Goal: Task Accomplishment & Management: Manage account settings

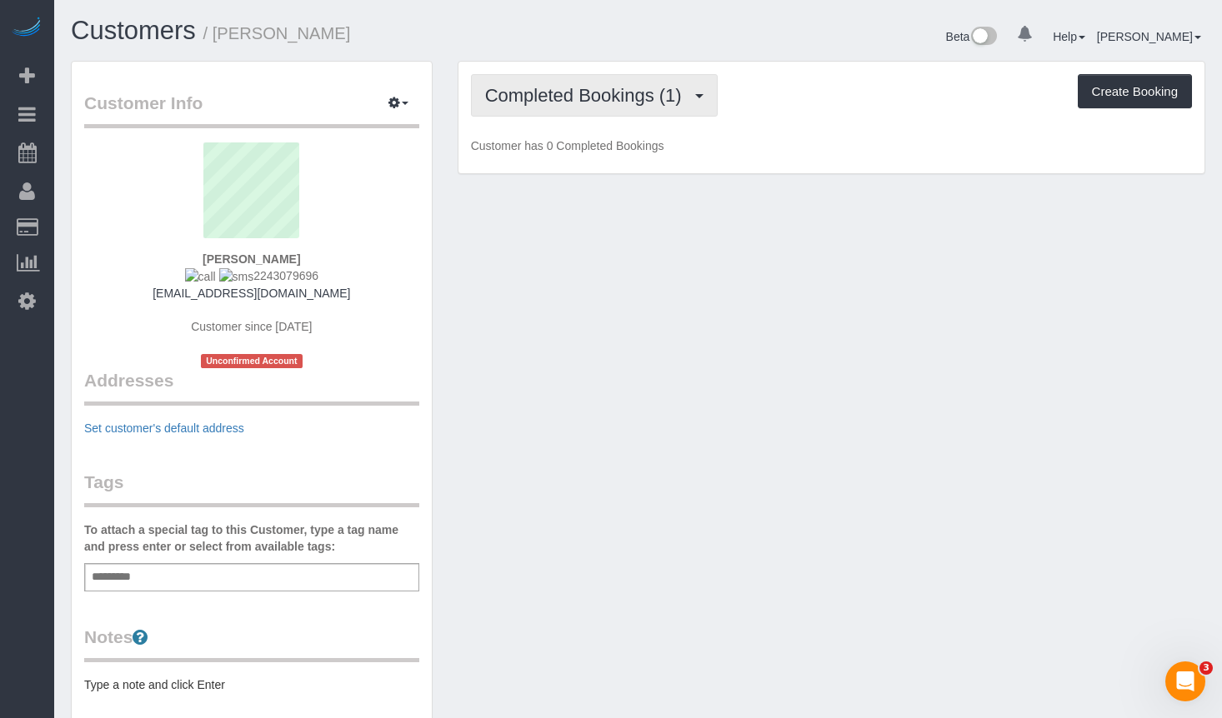
click at [614, 109] on button "Completed Bookings (1)" at bounding box center [594, 95] width 247 height 42
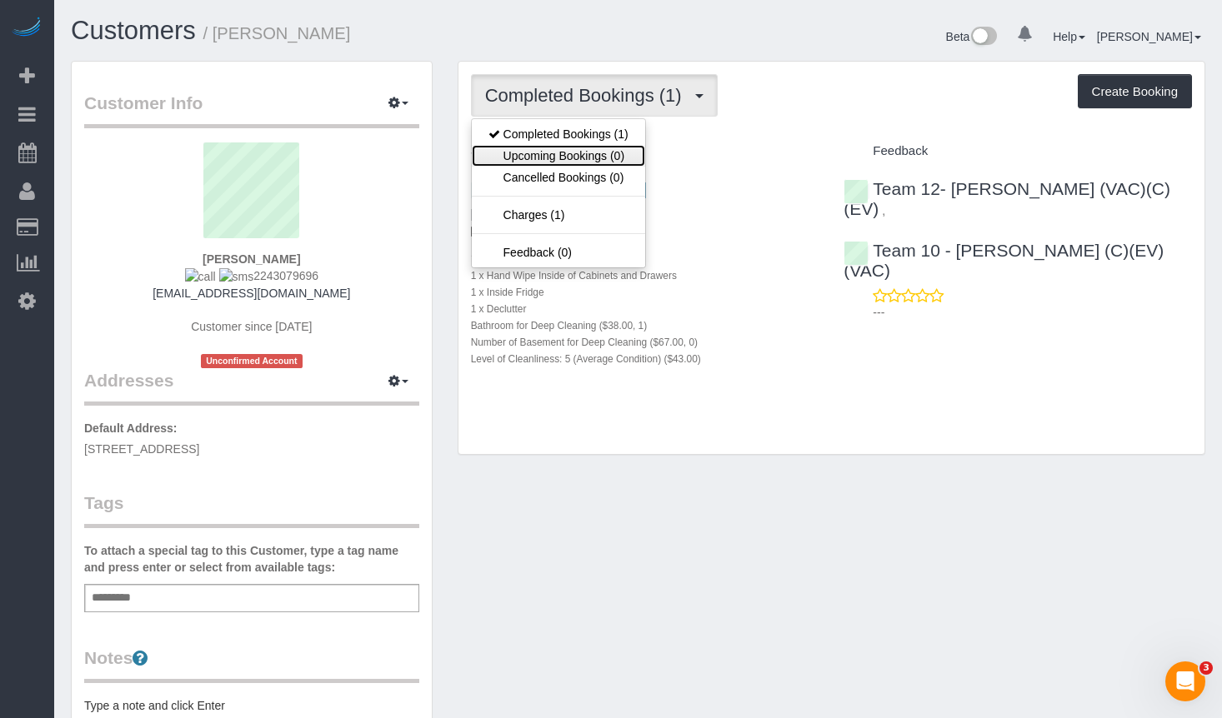
click at [612, 160] on link "Upcoming Bookings (0)" at bounding box center [558, 156] width 173 height 22
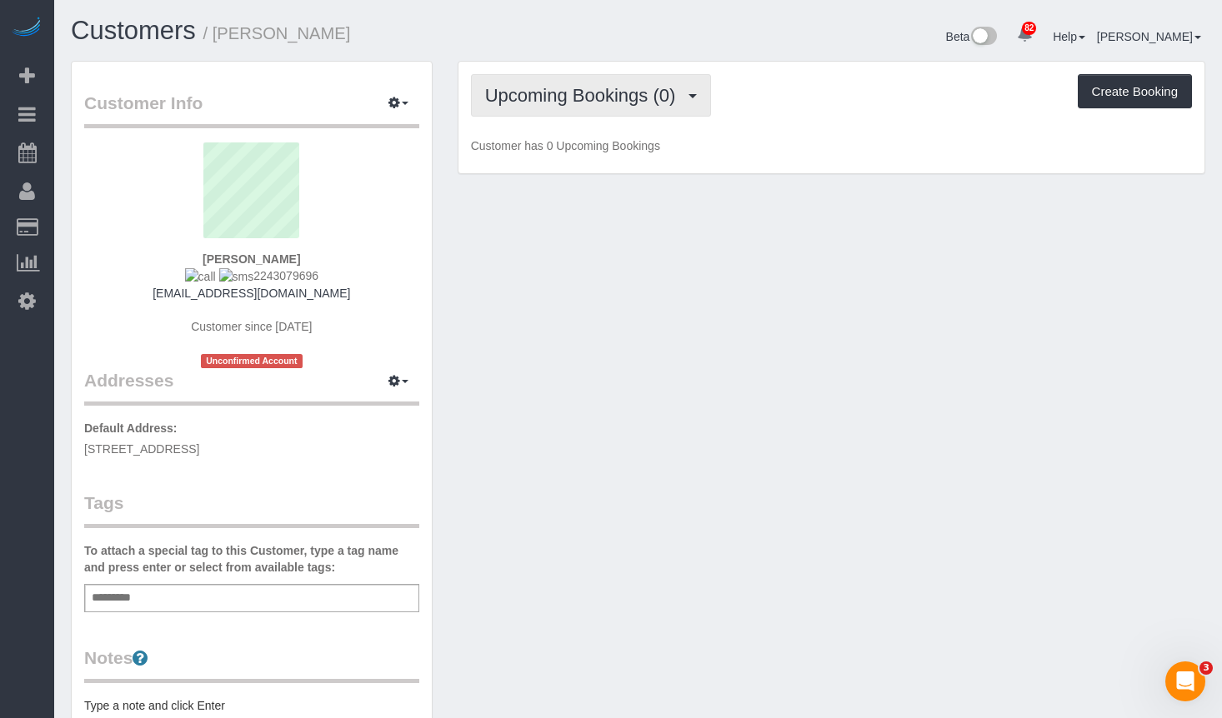
click at [594, 81] on button "Upcoming Bookings (0)" at bounding box center [591, 95] width 241 height 42
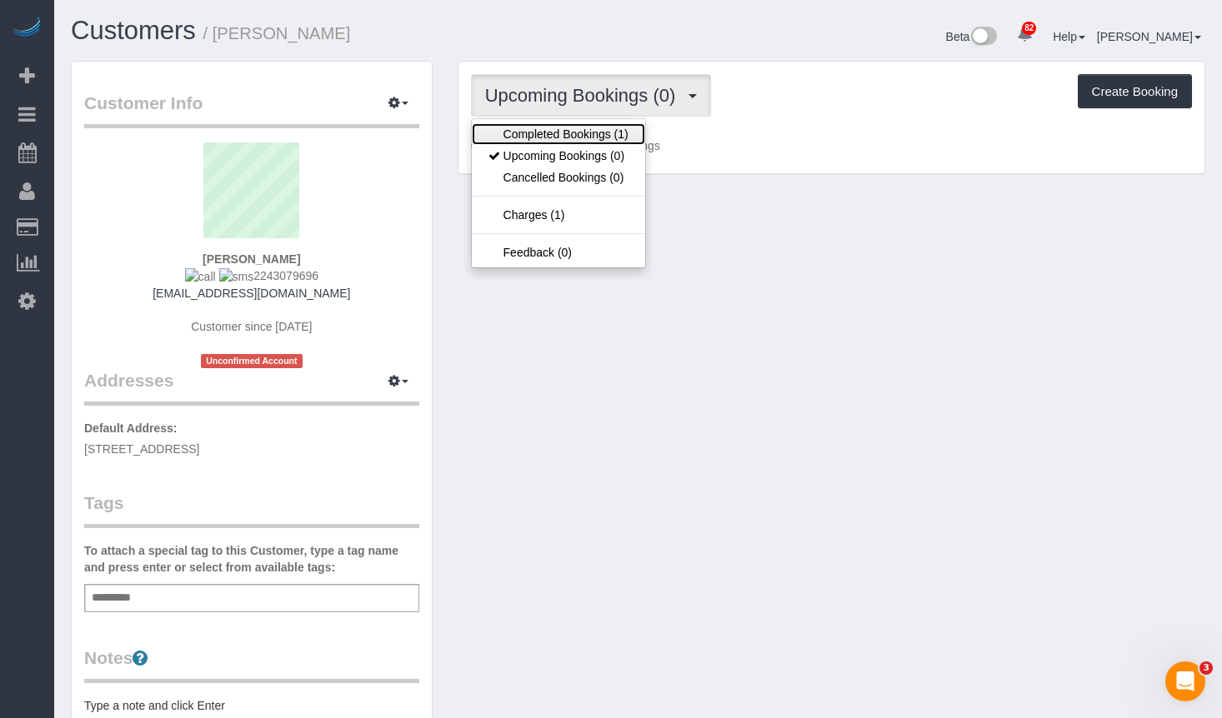
click at [582, 128] on link "Completed Bookings (1)" at bounding box center [558, 134] width 173 height 22
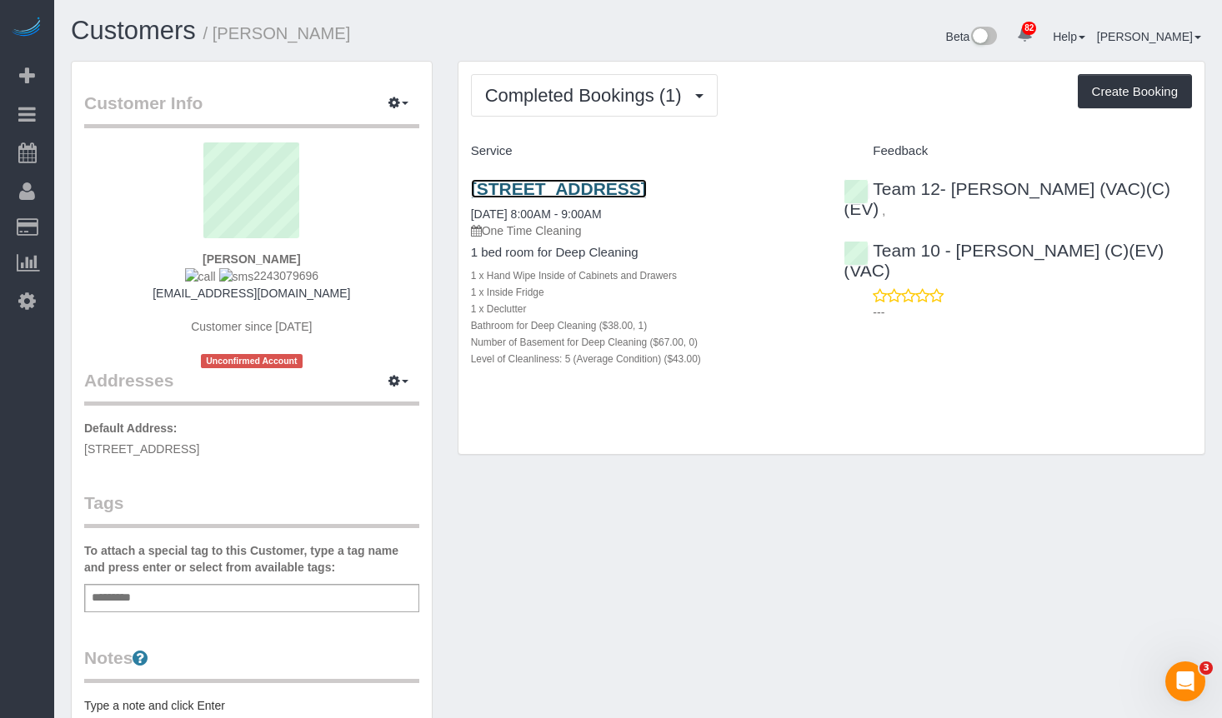
click at [625, 185] on link "[STREET_ADDRESS]" at bounding box center [559, 188] width 176 height 19
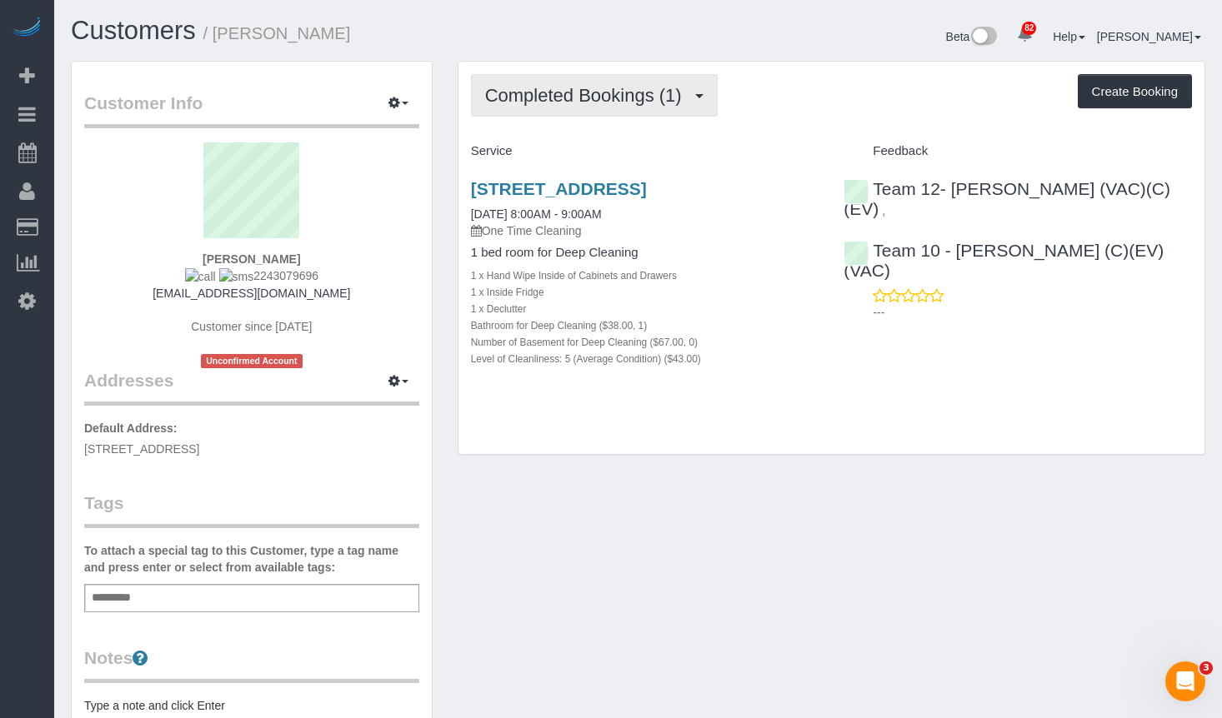
click at [591, 82] on button "Completed Bookings (1)" at bounding box center [594, 95] width 247 height 42
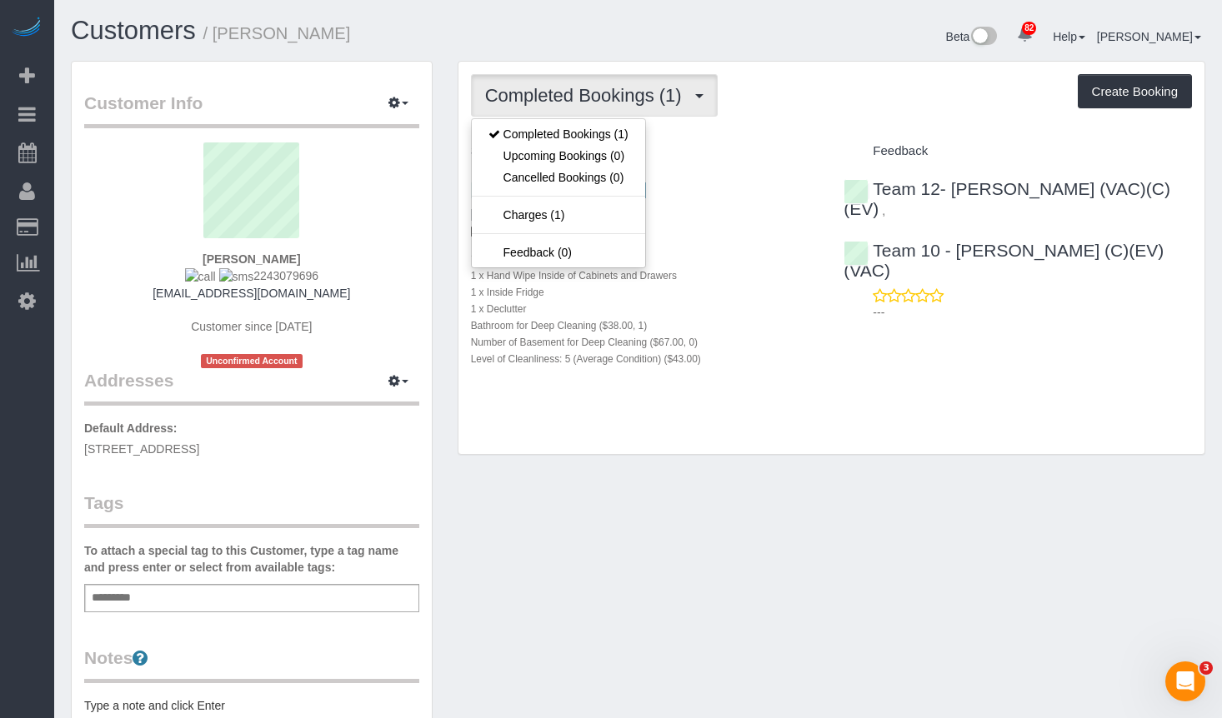
click at [601, 37] on h1 "Customers / [PERSON_NAME]" at bounding box center [348, 31] width 555 height 28
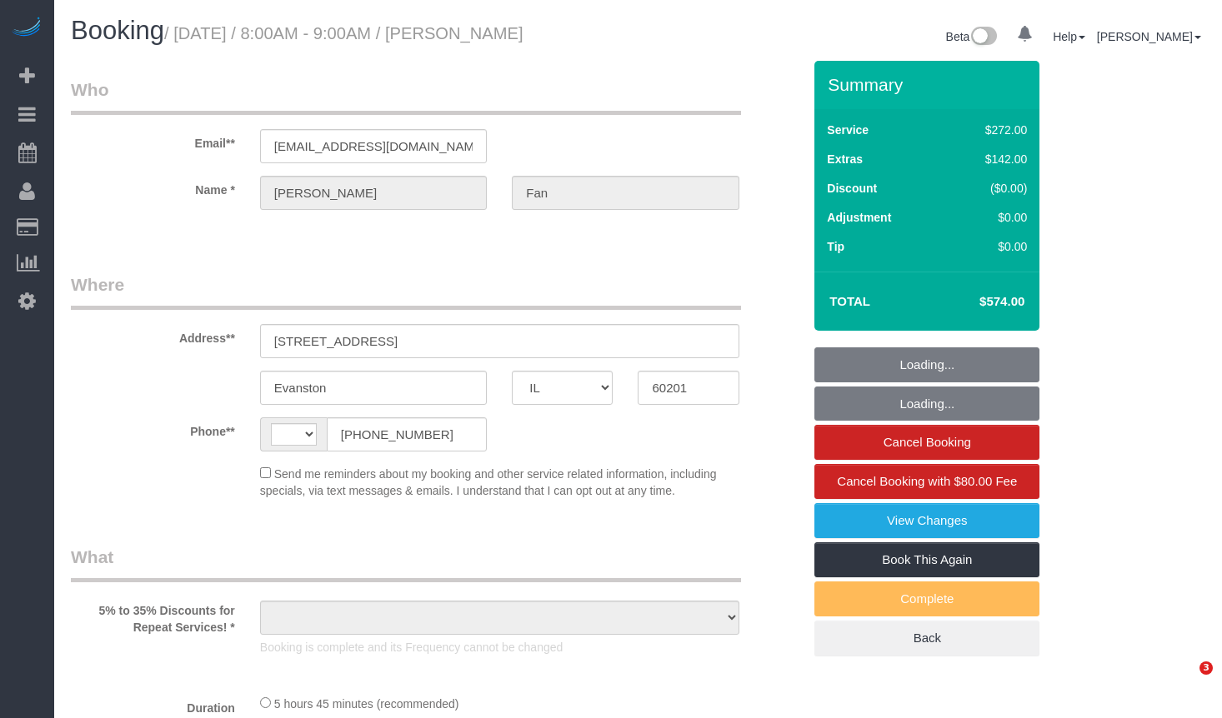
select select "IL"
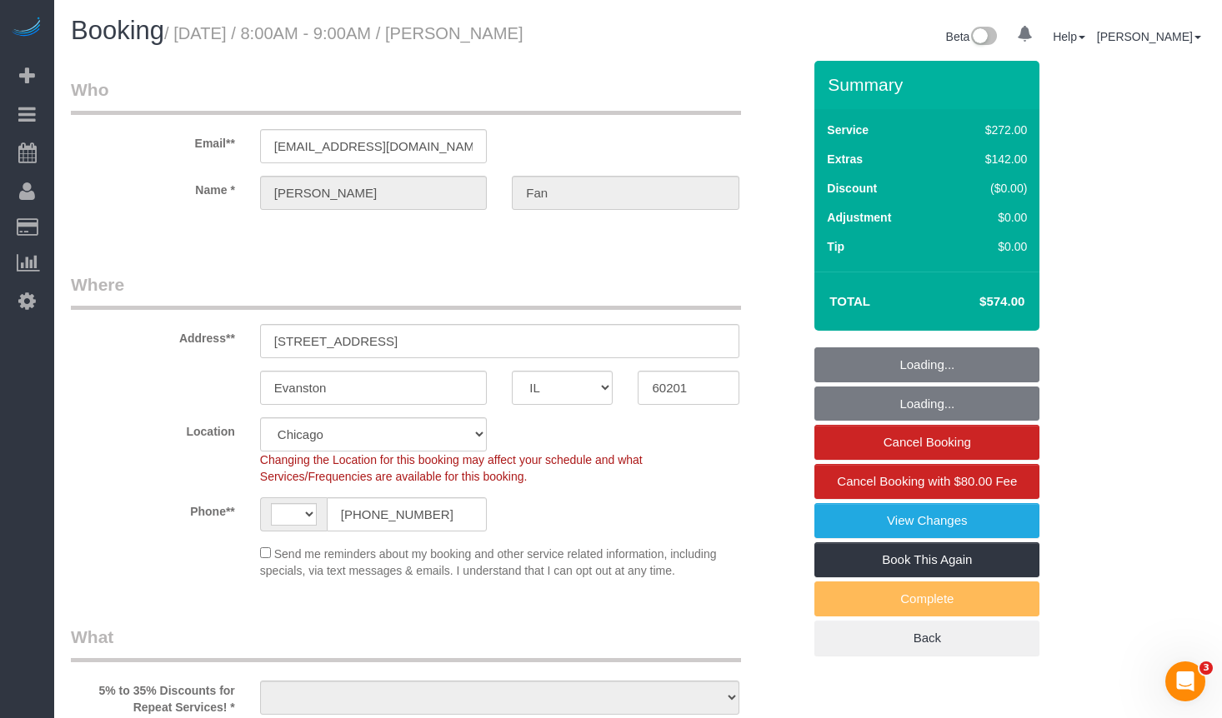
select select "string:[GEOGRAPHIC_DATA]"
select select "object:570"
select select "string:fspay-abcb8e92-97c1-4f3c-9437-449de61daa3a"
select select "number:1"
select select "number:58"
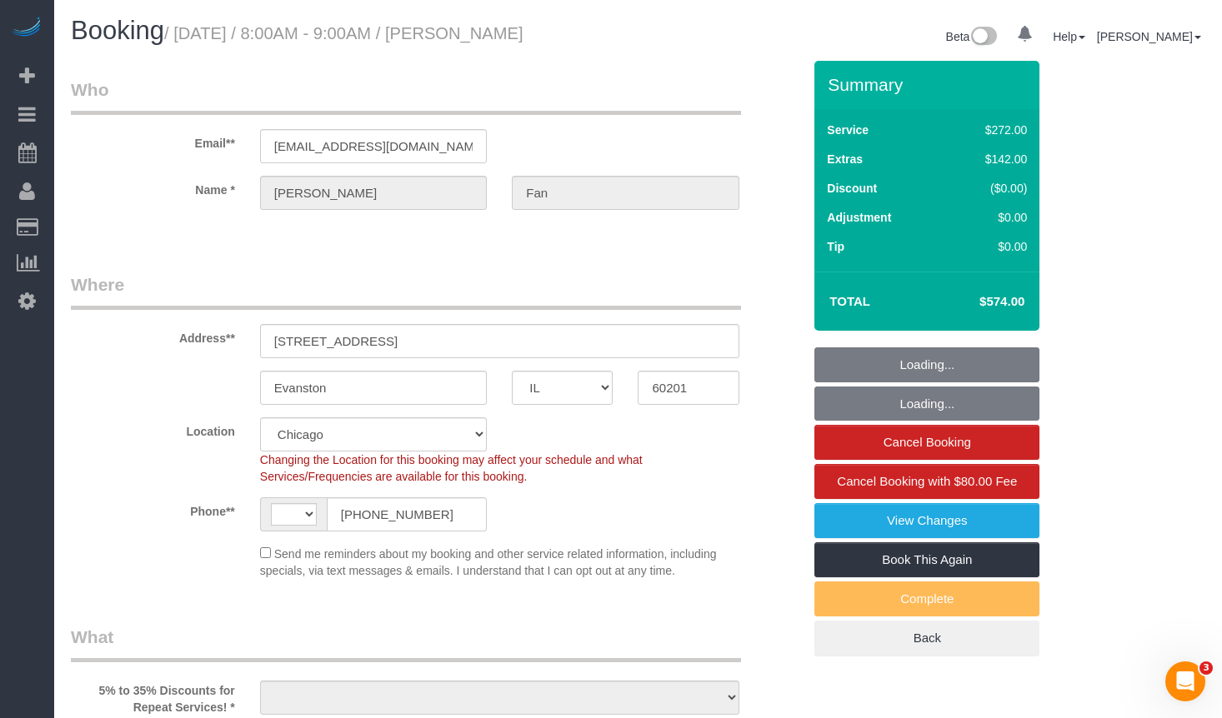
select select "number:139"
select select "number:106"
select select "513"
select select "5"
select select "object:1286"
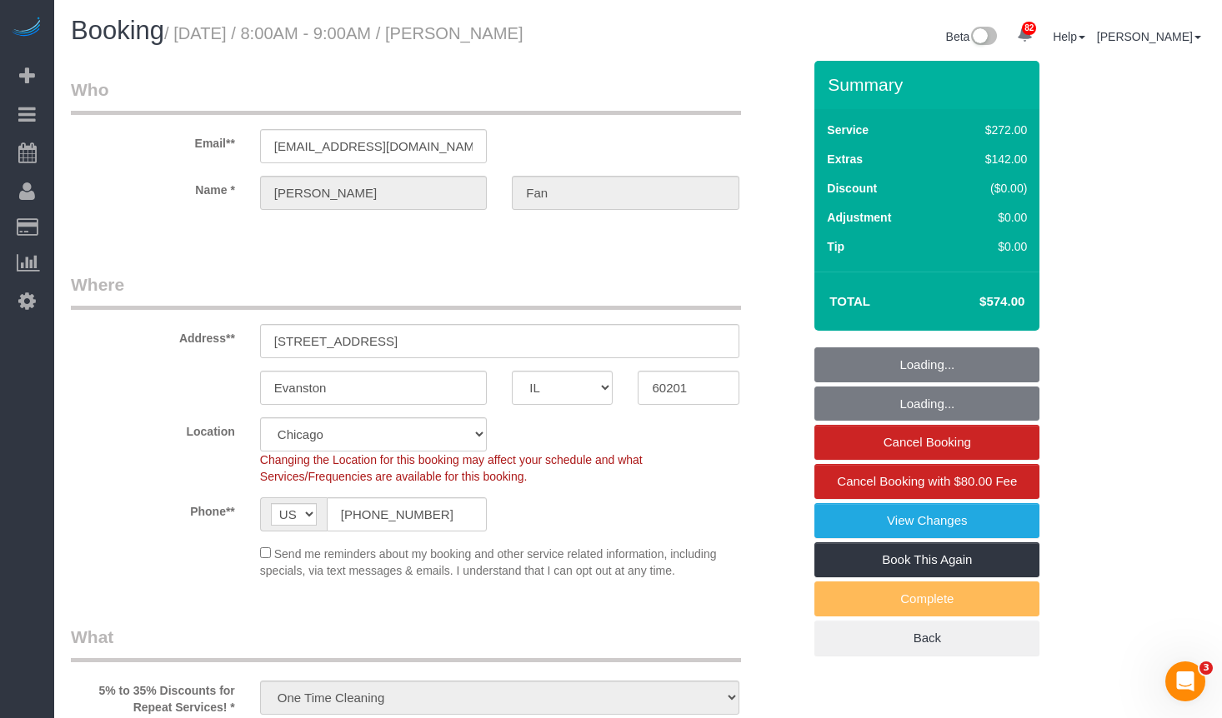
select select "spot1"
select select "5"
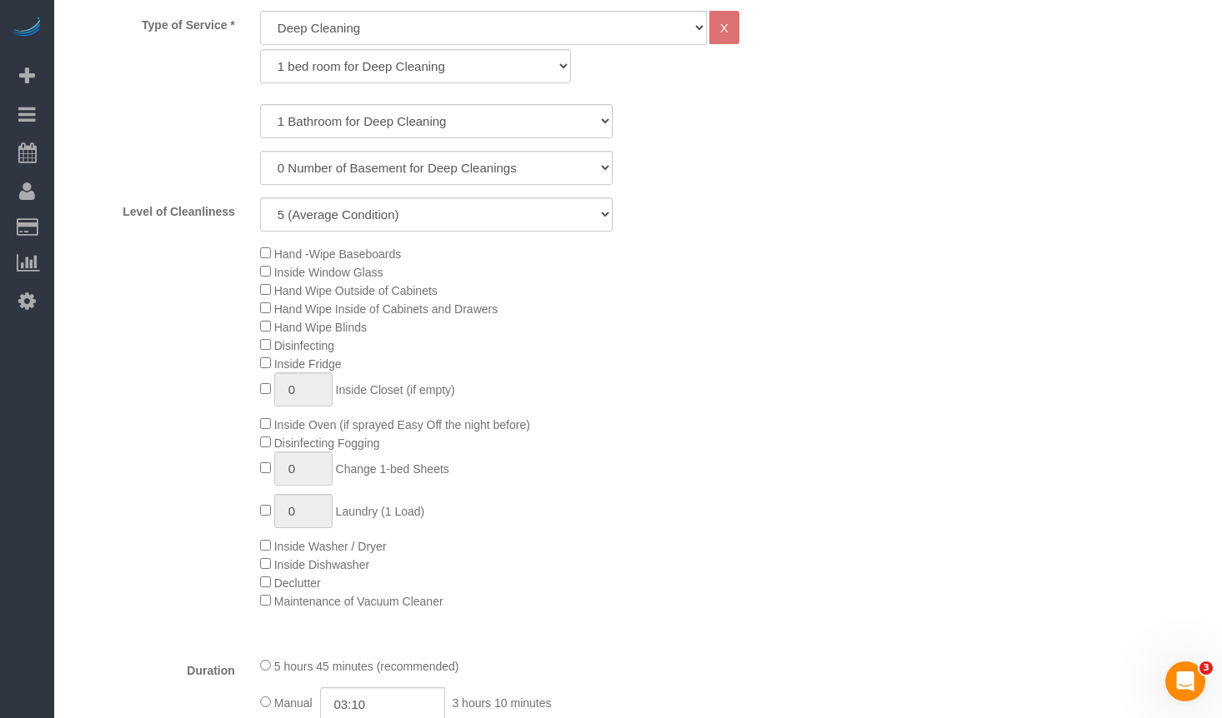
scroll to position [1167, 0]
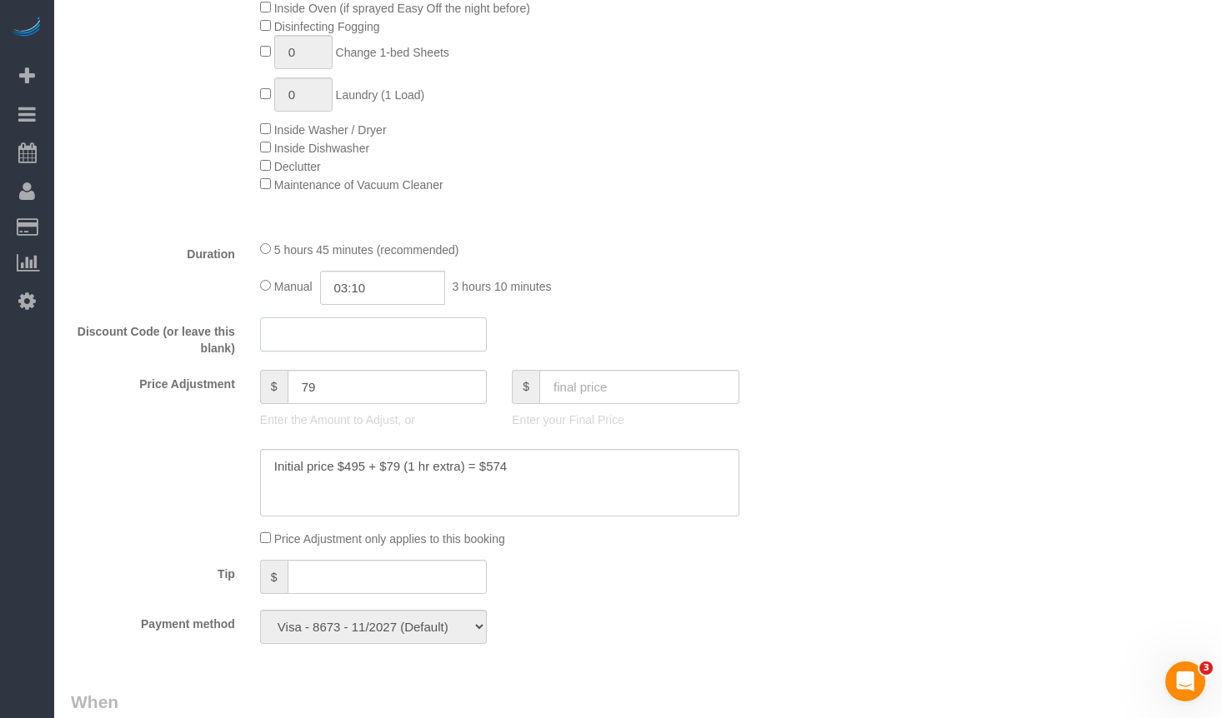
click at [437, 327] on input "text" at bounding box center [373, 334] width 227 height 34
click at [392, 393] on input "79" at bounding box center [387, 387] width 200 height 34
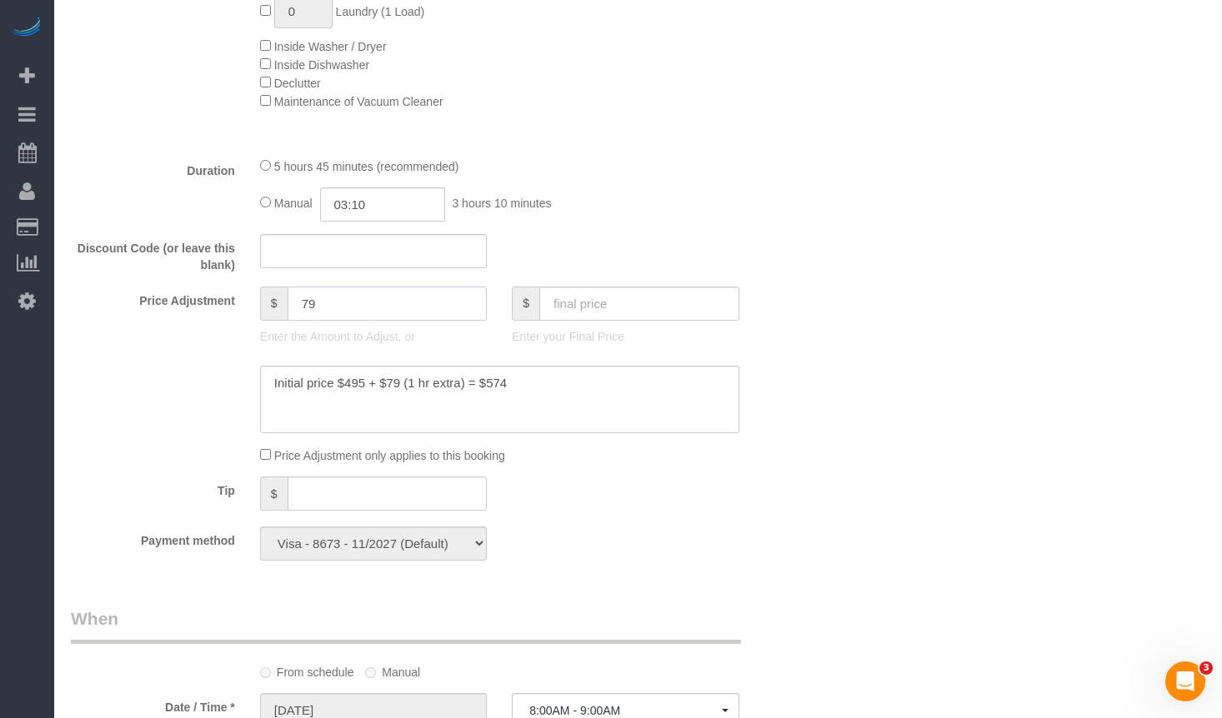
scroll to position [1333, 0]
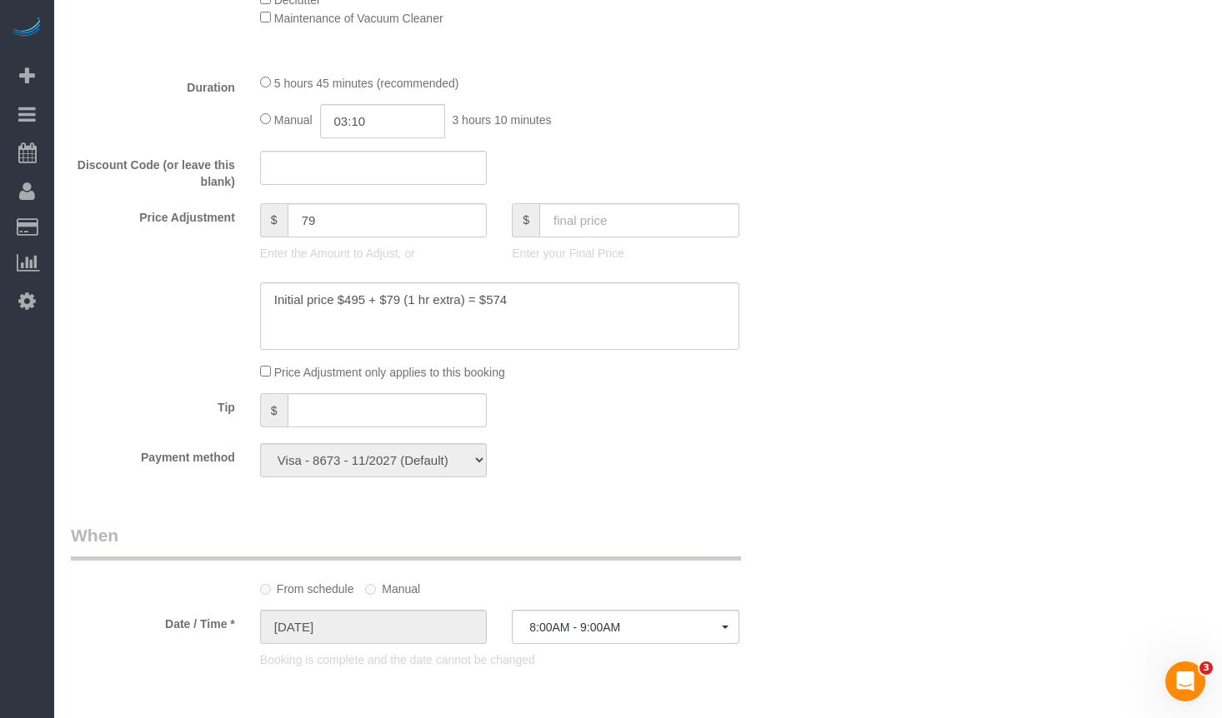
click at [1147, 266] on div "Who Email** fxw.sj03@gmail.com Name * Xiwei Elias Fan Where Address** 1715 Chic…" at bounding box center [638, 528] width 1134 height 3601
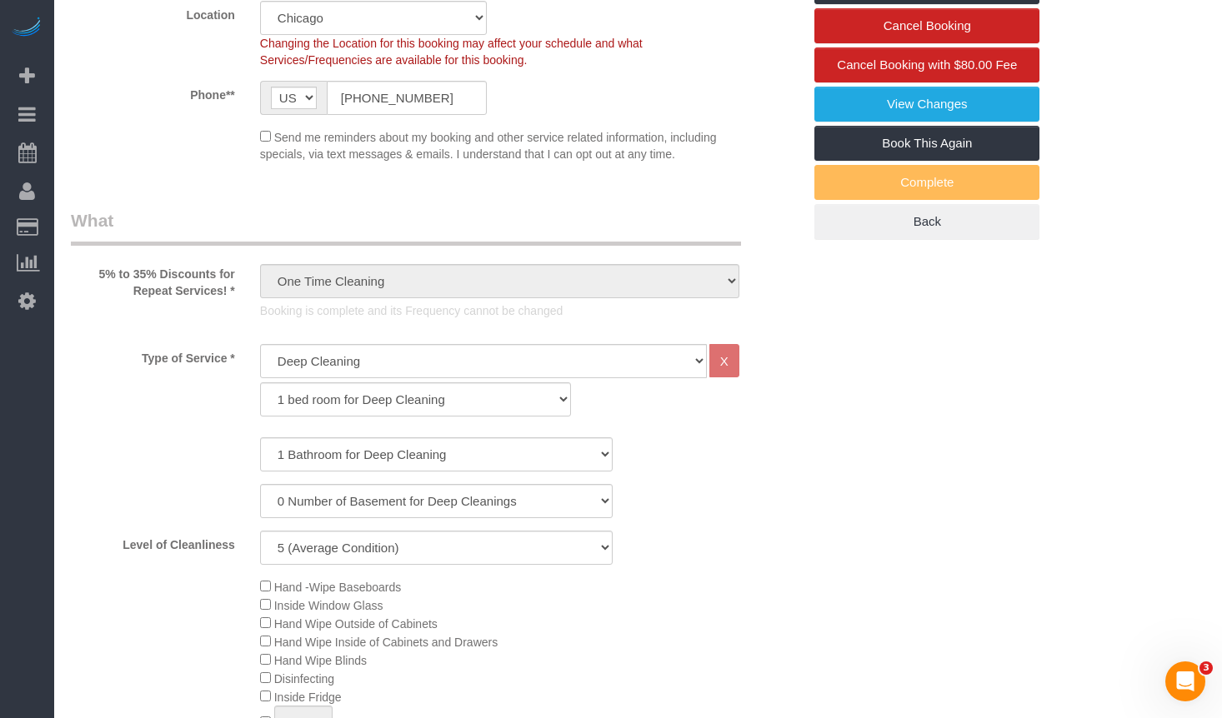
scroll to position [0, 0]
